Goal: Navigation & Orientation: Find specific page/section

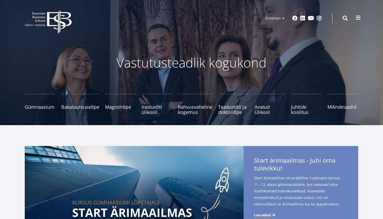
click at [360, 18] on span at bounding box center [357, 17] width 5 height 5
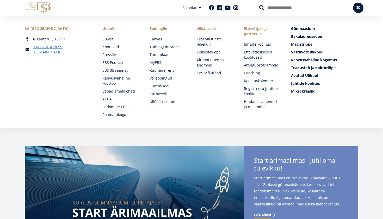
click at [354, 9] on button at bounding box center [358, 7] width 10 height 10
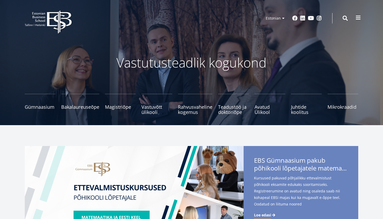
click at [356, 18] on span at bounding box center [357, 17] width 5 height 5
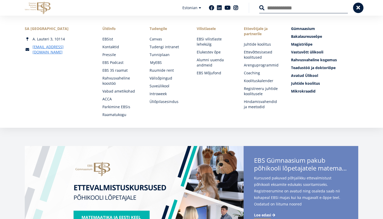
click at [158, 63] on link "MyEBS" at bounding box center [168, 62] width 37 height 5
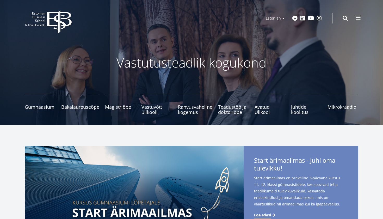
click at [357, 16] on span at bounding box center [357, 17] width 5 height 5
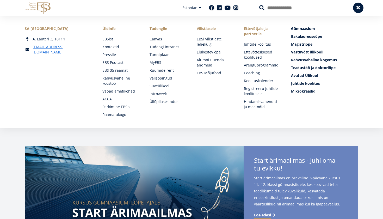
click at [356, 14] on div "EBS Logo Created with Sketch. Kasutaja konto menüü Admin Estonian Estonian Engl…" at bounding box center [191, 8] width 375 height 16
click at [356, 7] on span at bounding box center [357, 7] width 5 height 5
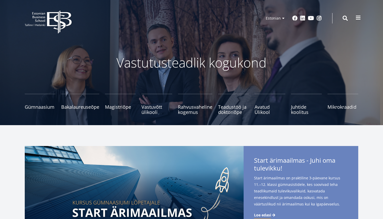
click at [360, 16] on span at bounding box center [357, 17] width 5 height 5
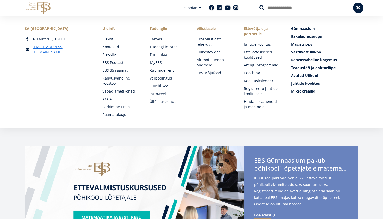
click at [156, 63] on link "MyEBS" at bounding box center [168, 62] width 37 height 5
